Goal: Information Seeking & Learning: Understand process/instructions

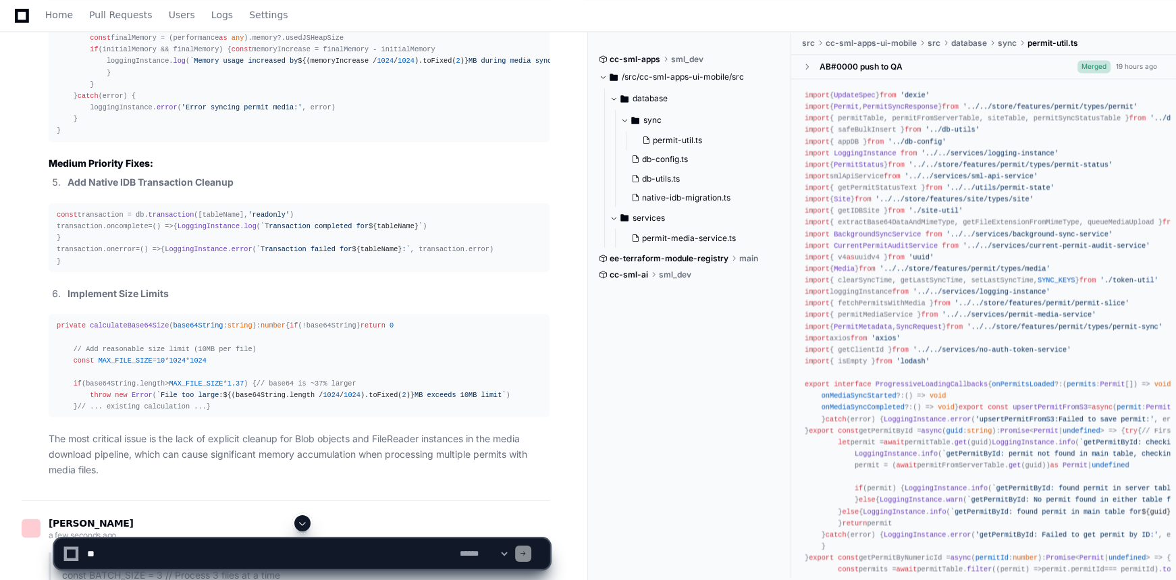
scroll to position [3117, 0]
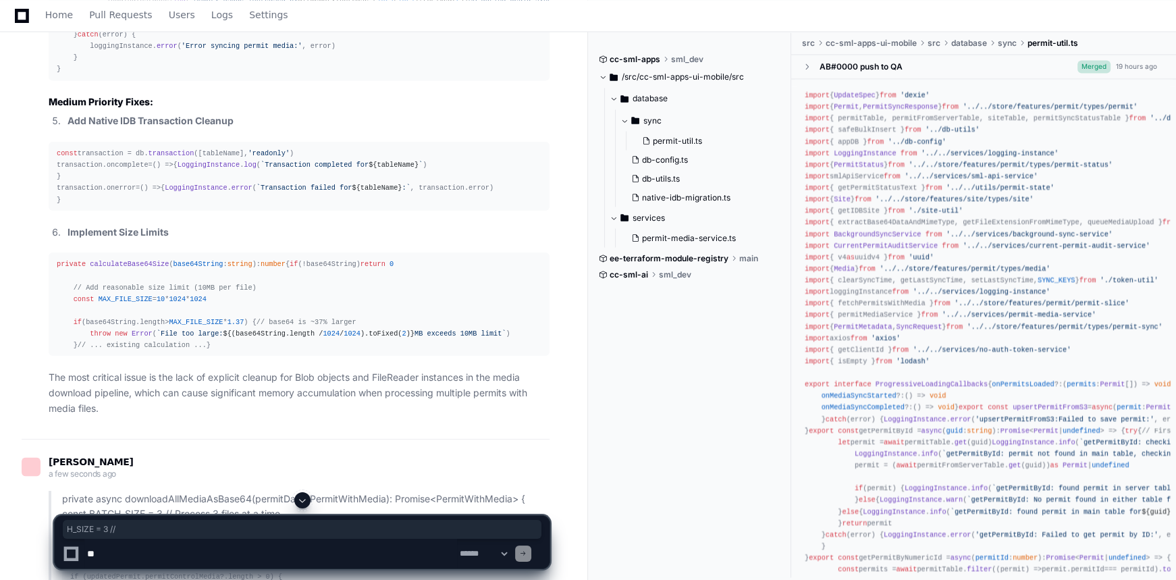
drag, startPoint x: 110, startPoint y: 94, endPoint x: 161, endPoint y: 94, distance: 50.6
drag, startPoint x: 310, startPoint y: 305, endPoint x: 205, endPoint y: 302, distance: 104.6
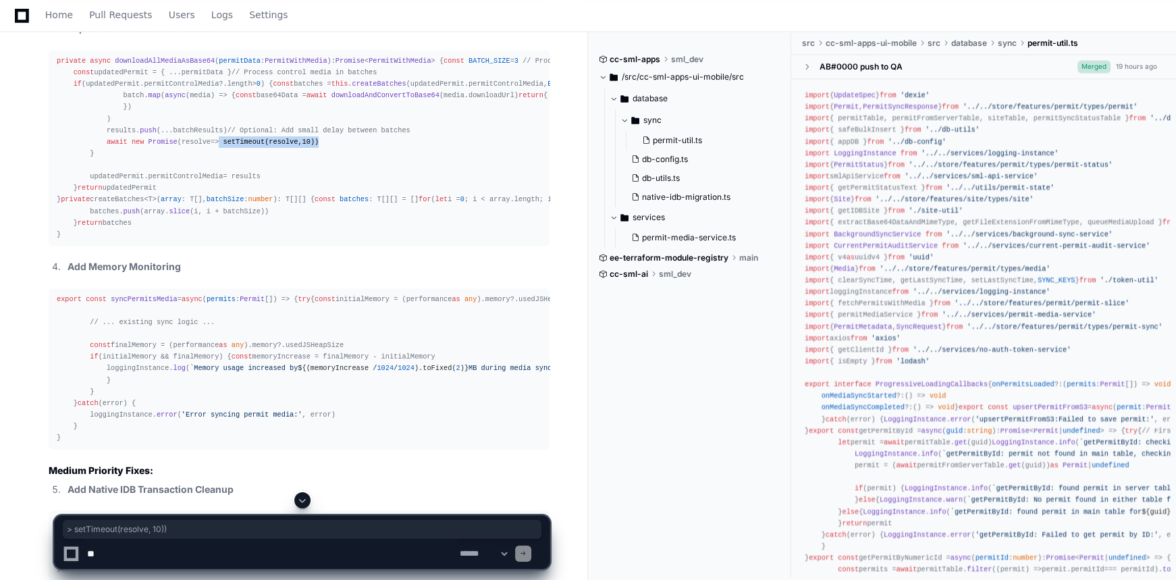
scroll to position [2504, 0]
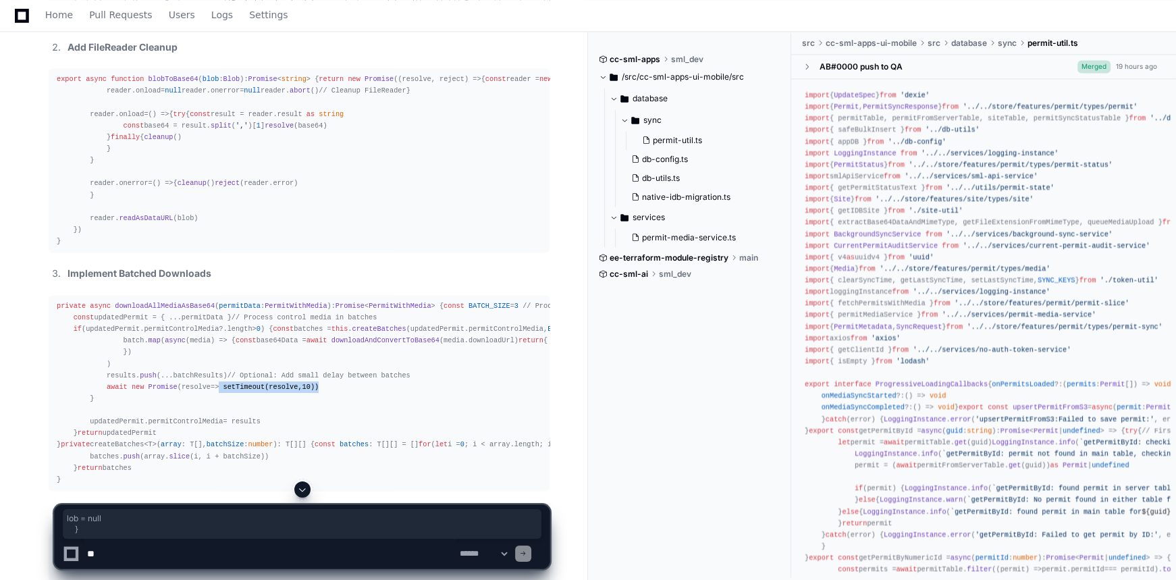
drag, startPoint x: 90, startPoint y: 229, endPoint x: 145, endPoint y: 240, distance: 55.6
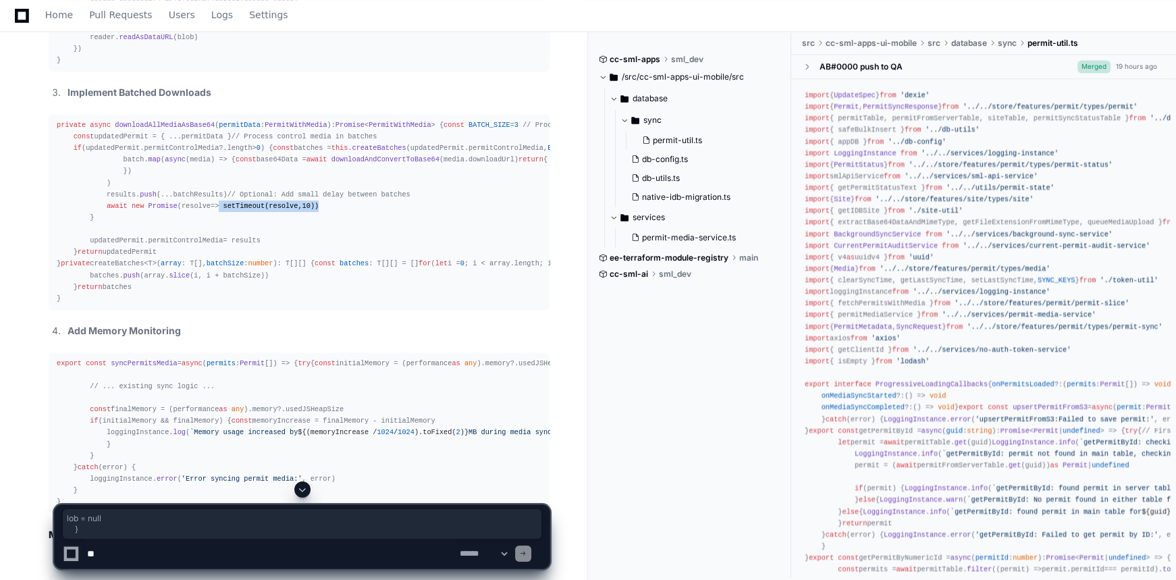
scroll to position [2687, 0]
drag, startPoint x: 100, startPoint y: 365, endPoint x: 208, endPoint y: 405, distance: 115.1
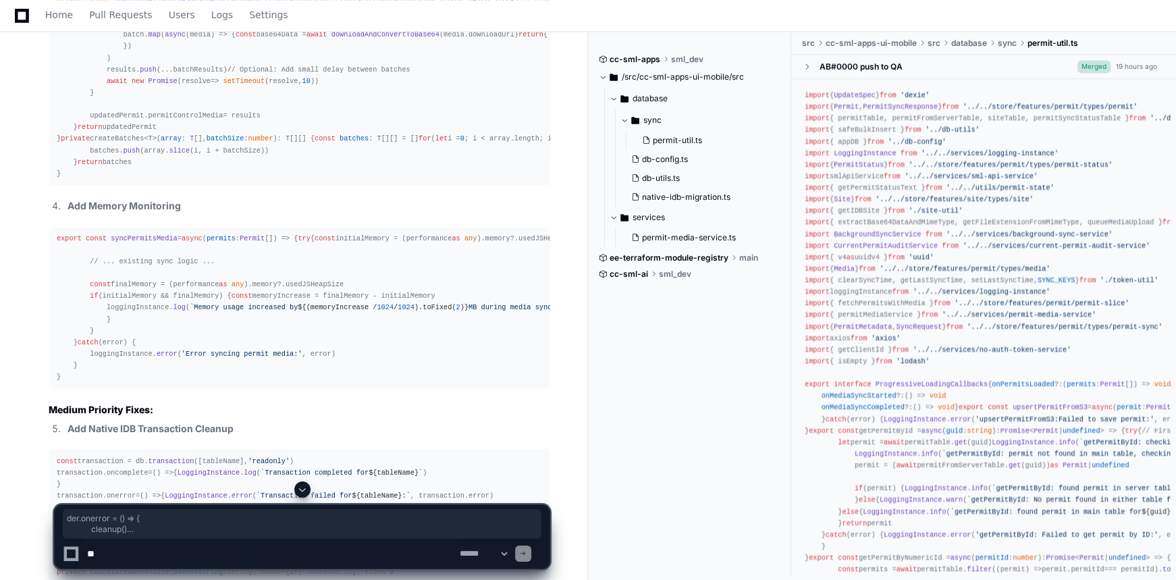
scroll to position [2810, 0]
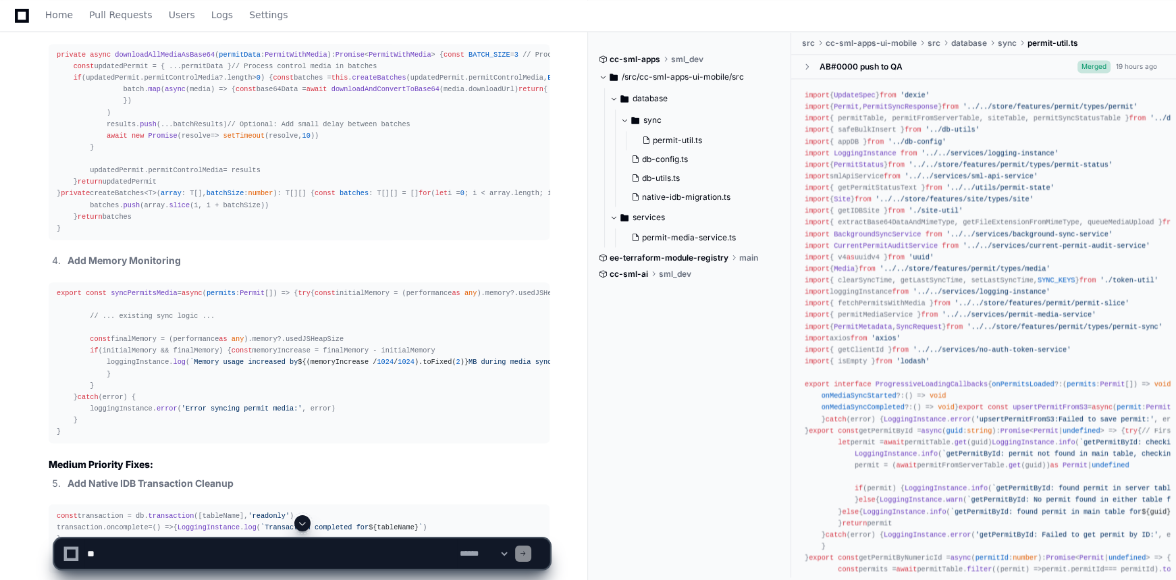
scroll to position [2749, 0]
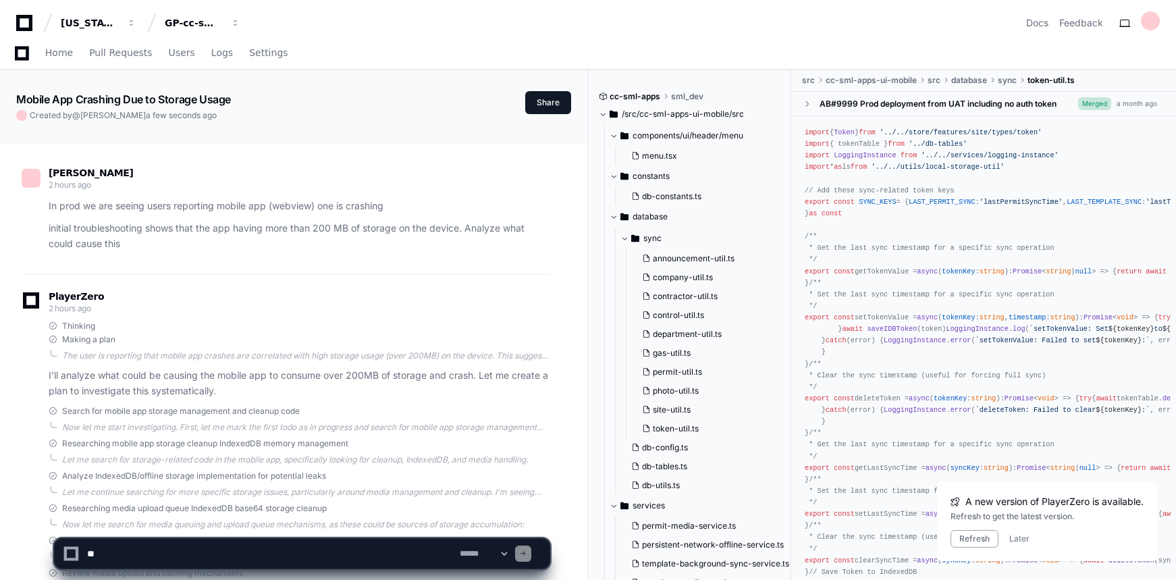
scroll to position [14993, 0]
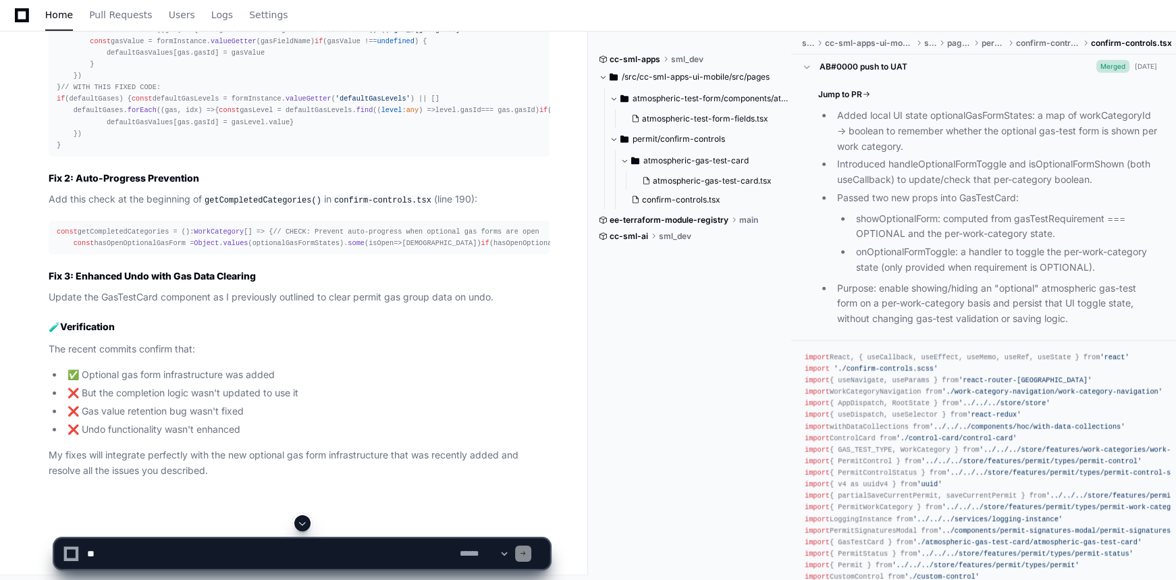
scroll to position [1717, 0]
